Goal: Obtain resource: Download file/media

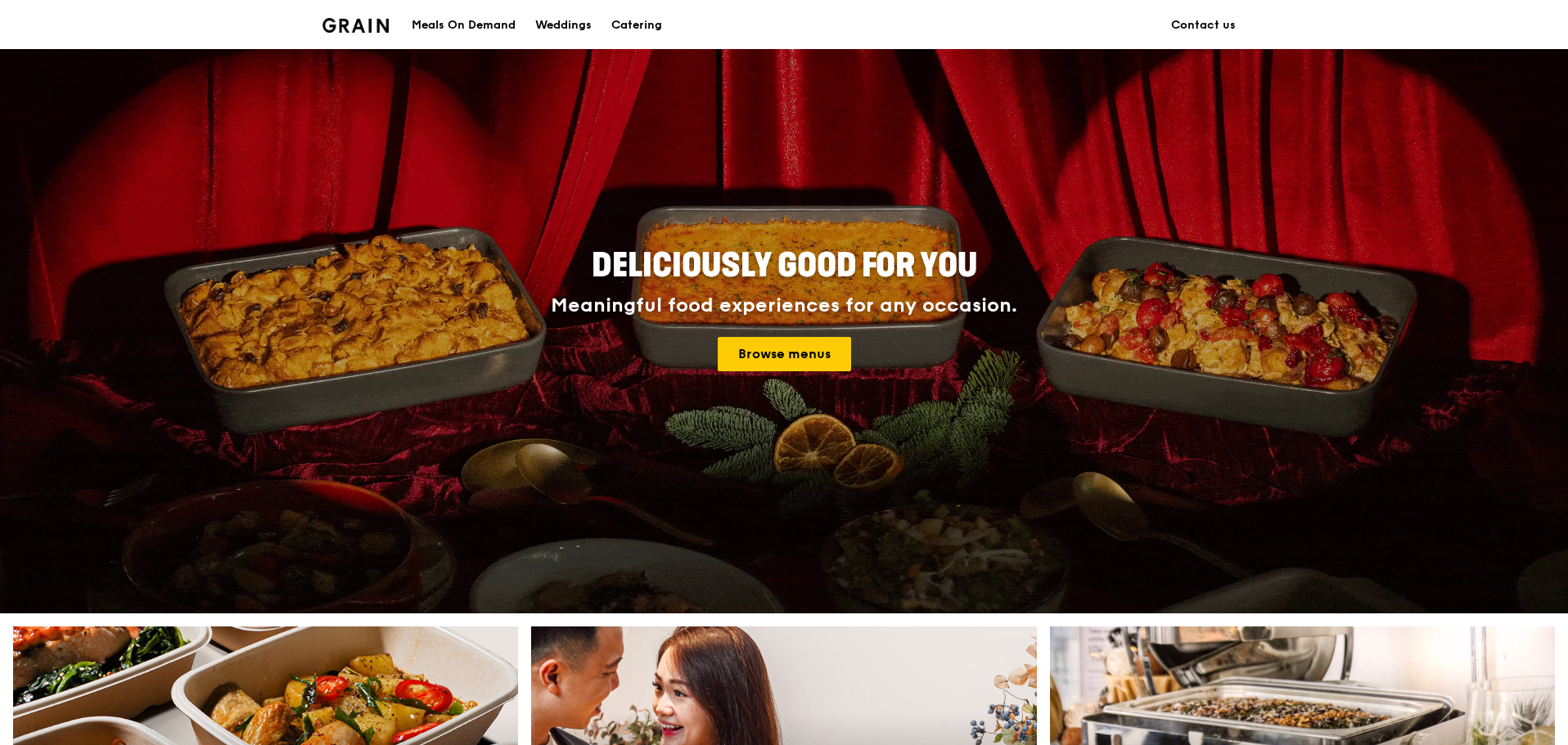
scroll to position [82, 0]
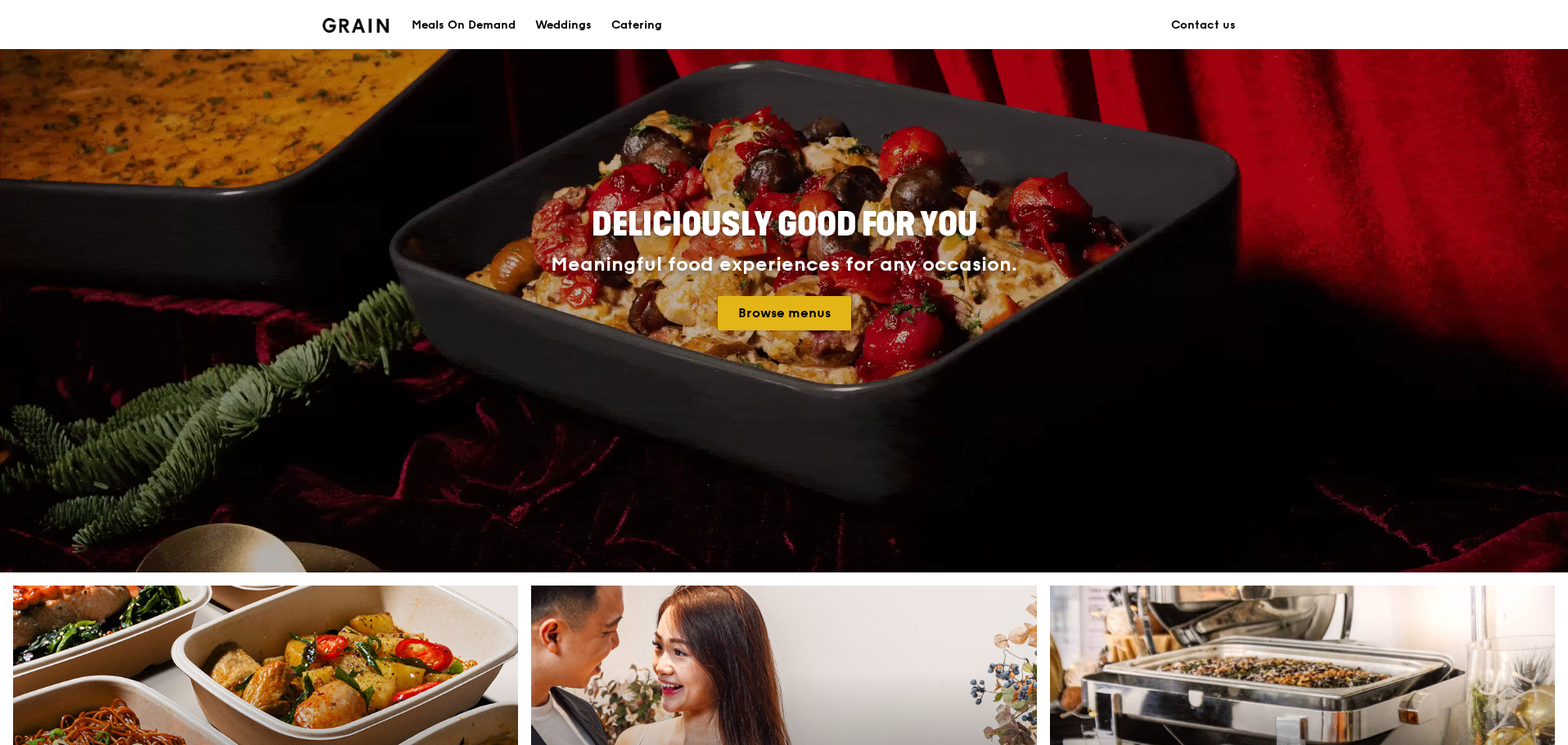
click at [796, 316] on link "Browse menus" at bounding box center [784, 313] width 133 height 34
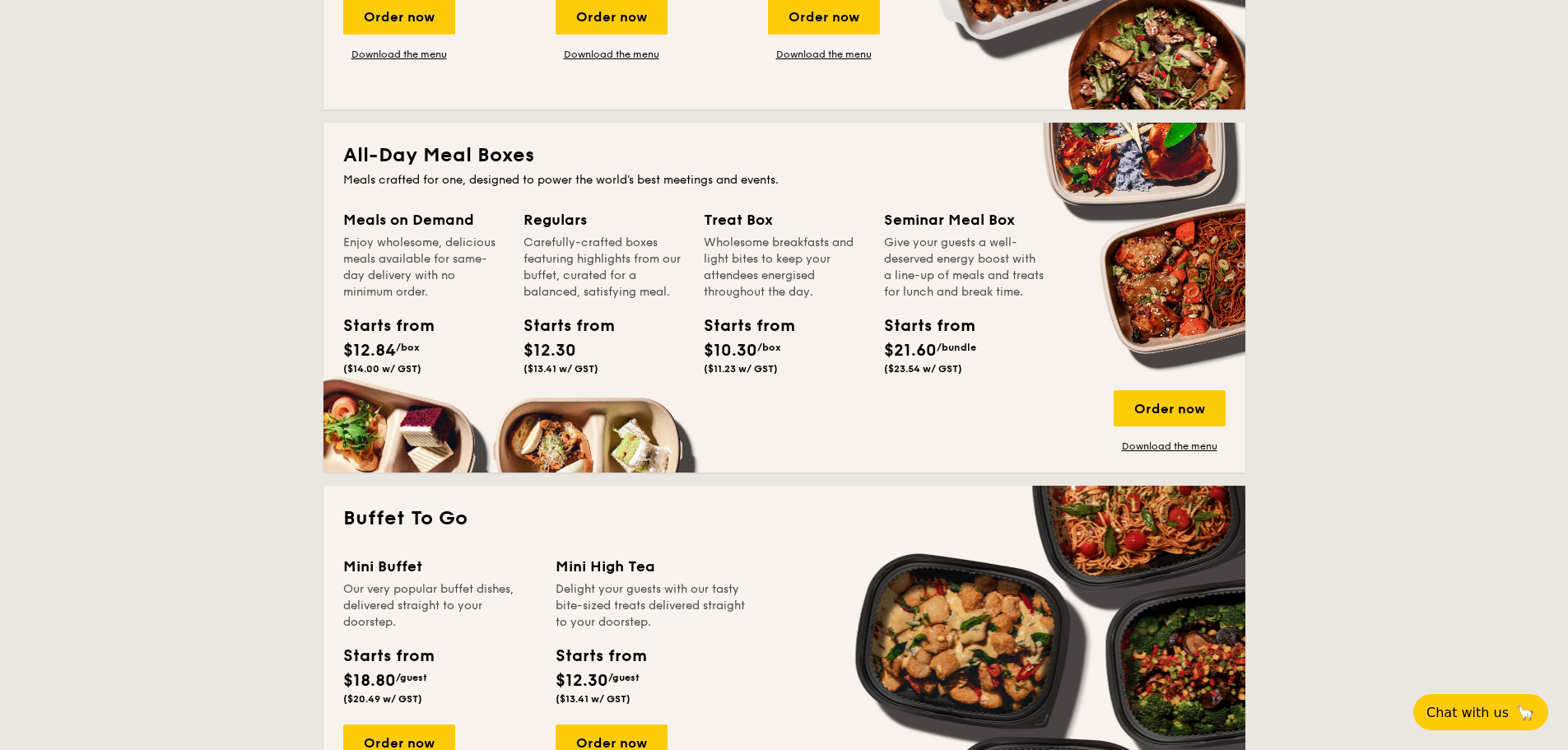
scroll to position [988, 0]
click at [1143, 447] on link "Download the menu" at bounding box center [1170, 445] width 112 height 13
